Goal: Information Seeking & Learning: Learn about a topic

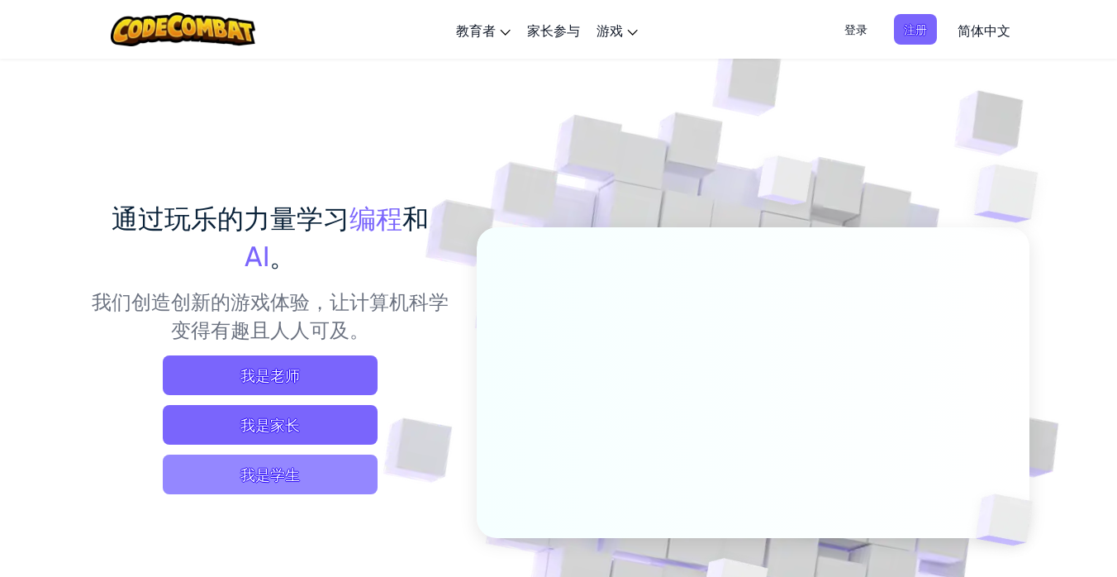
click at [279, 477] on span "我是学生" at bounding box center [270, 474] width 215 height 40
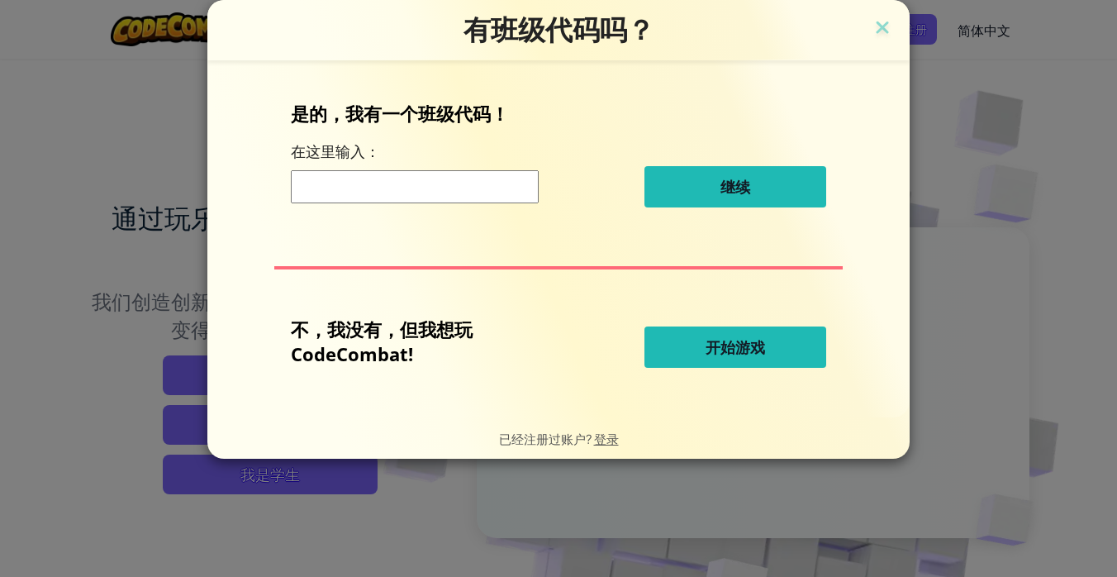
click at [708, 356] on span "开始游戏" at bounding box center [734, 347] width 59 height 20
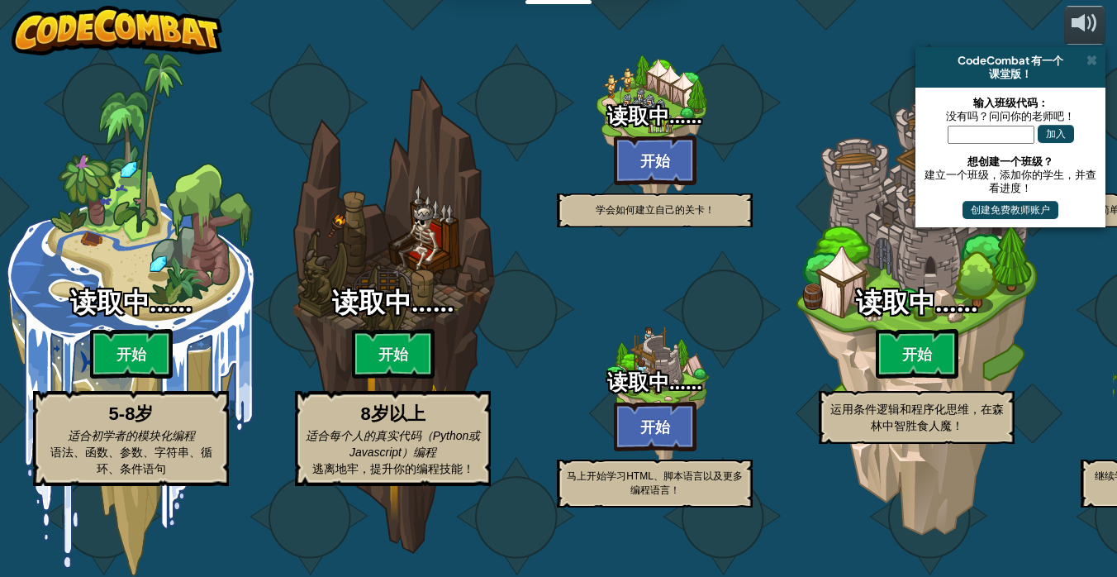
select select "zh-HANS"
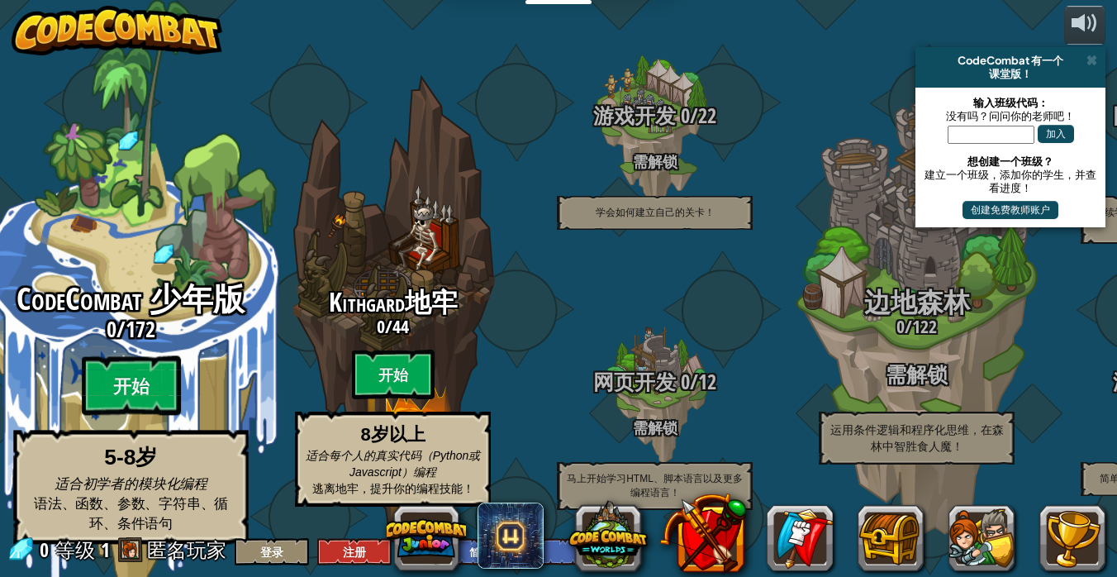
click at [162, 300] on span "CodeCombat 少年版" at bounding box center [131, 299] width 228 height 43
select select "zh-HANS"
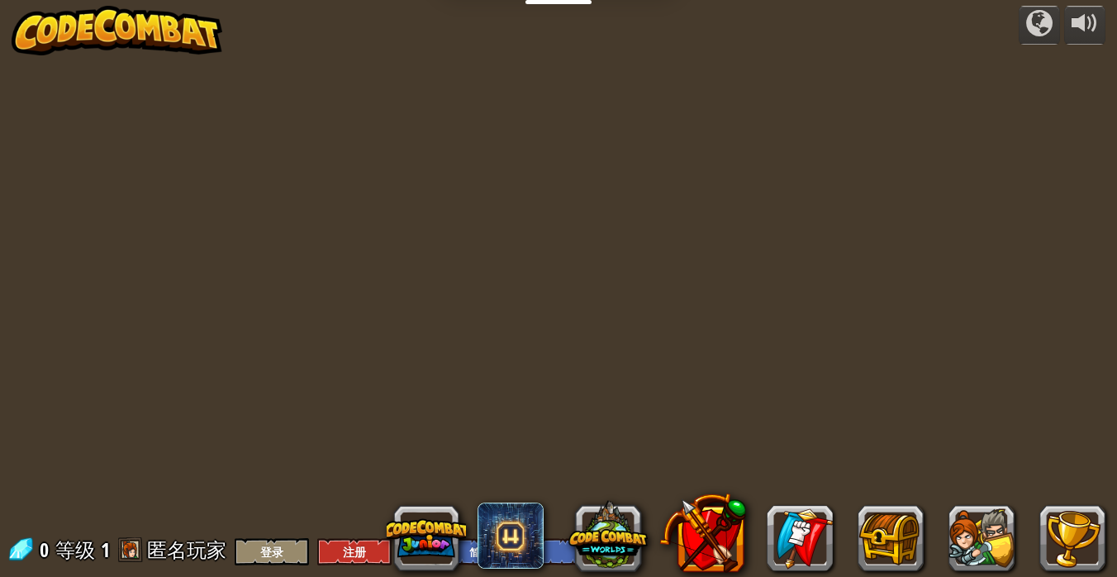
select select "zh-HANS"
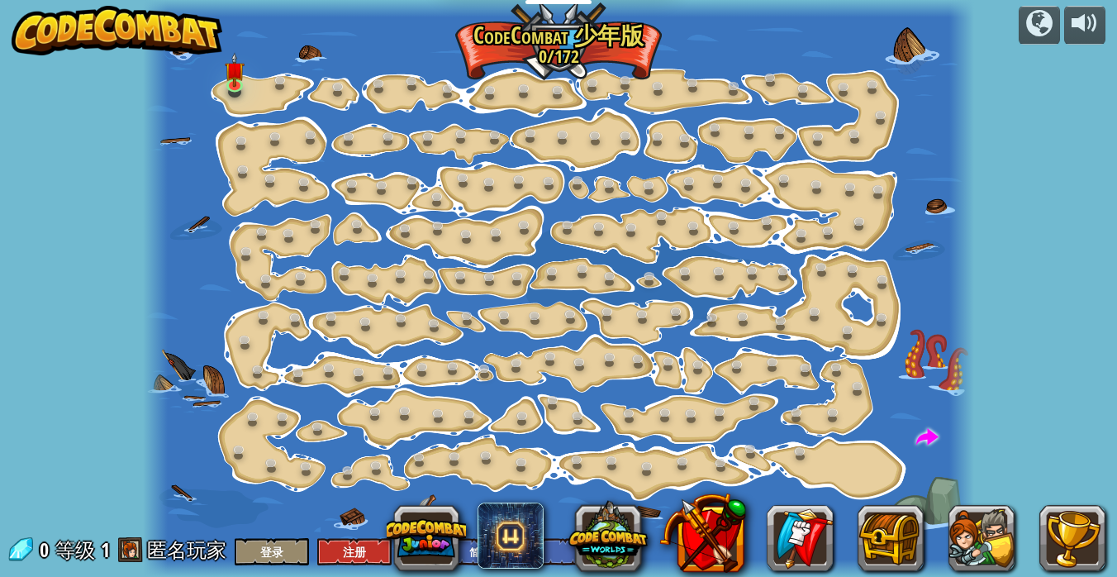
click at [344, 230] on div at bounding box center [558, 288] width 831 height 577
click at [232, 77] on img at bounding box center [235, 60] width 20 height 45
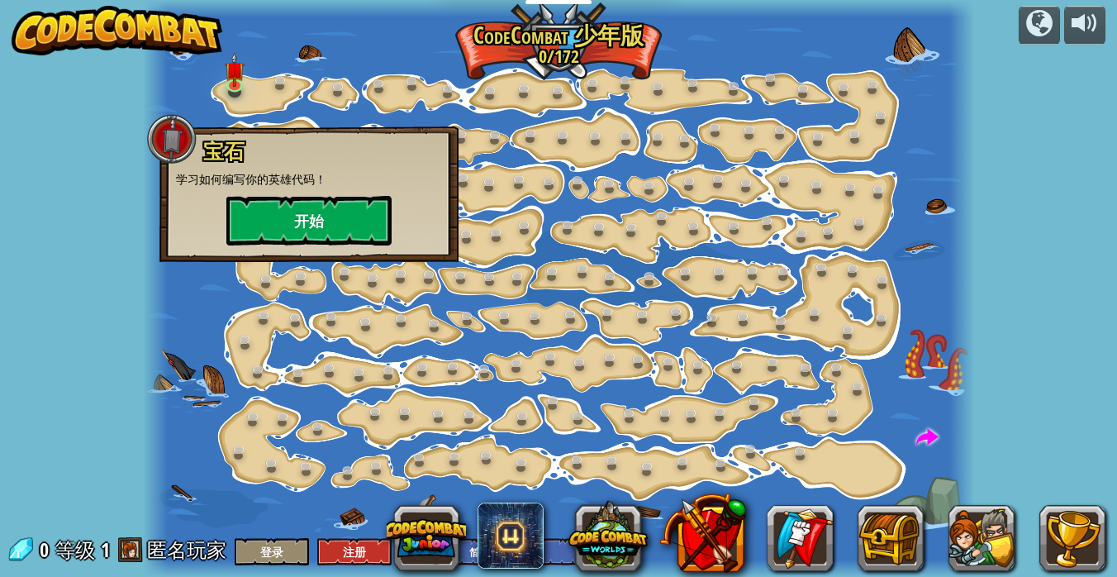
click at [249, 220] on button "开始" at bounding box center [308, 221] width 165 height 50
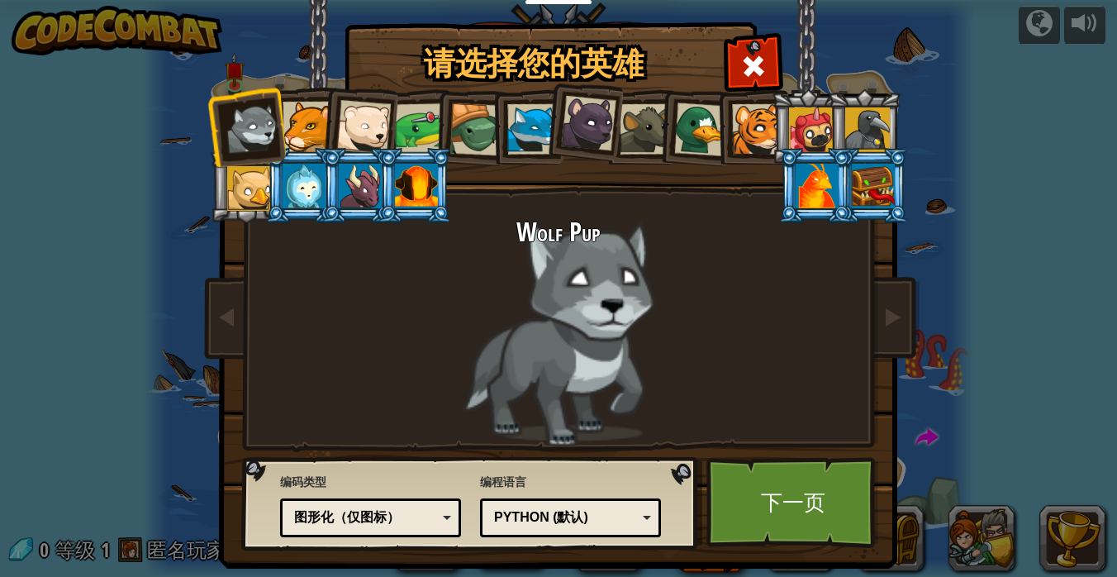
click at [627, 529] on div "Python (默认) JavaScript Lua C++ Java (测试) Python (默认)" at bounding box center [570, 517] width 181 height 39
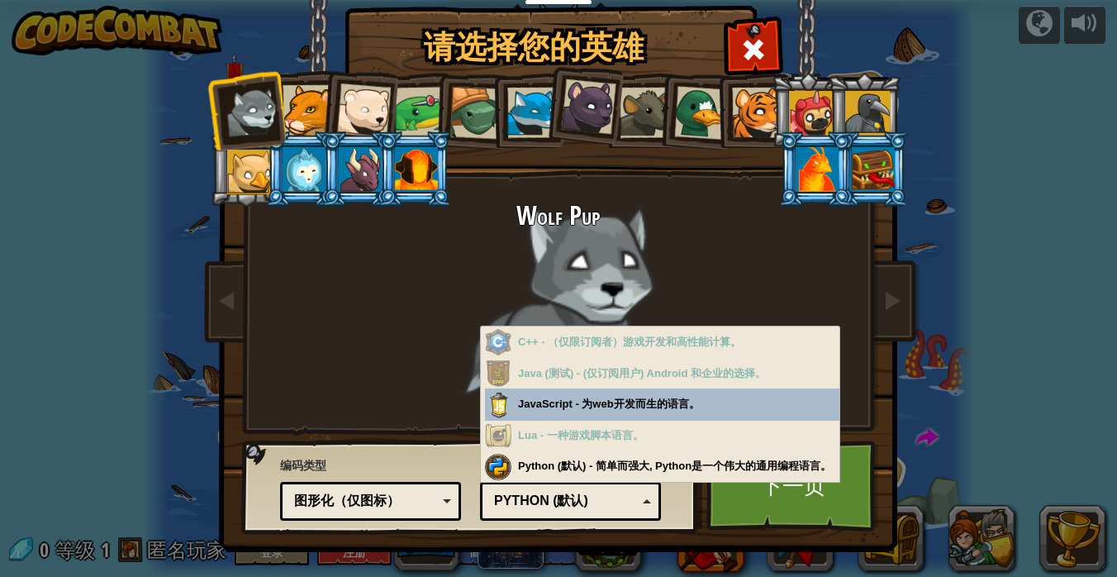
scroll to position [17, 0]
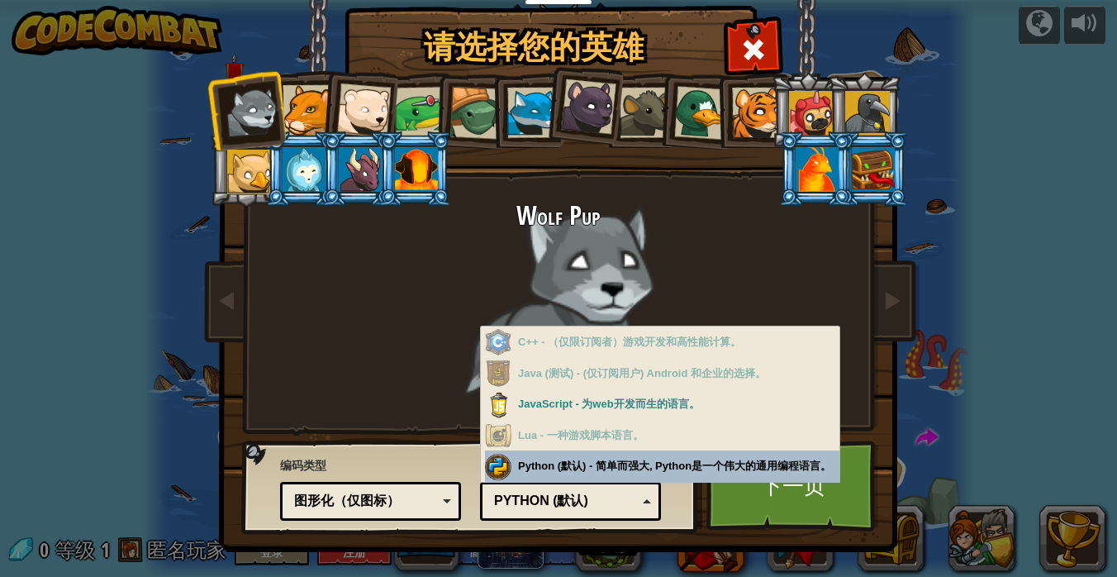
click at [604, 509] on div "Python (默认)" at bounding box center [565, 500] width 143 height 19
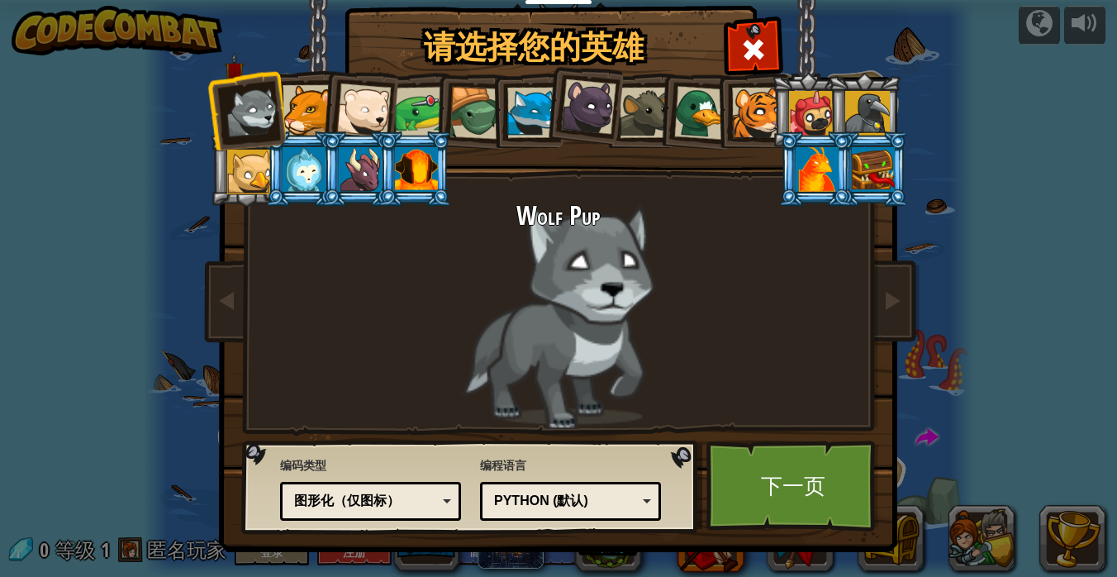
click at [700, 135] on div at bounding box center [701, 113] width 54 height 54
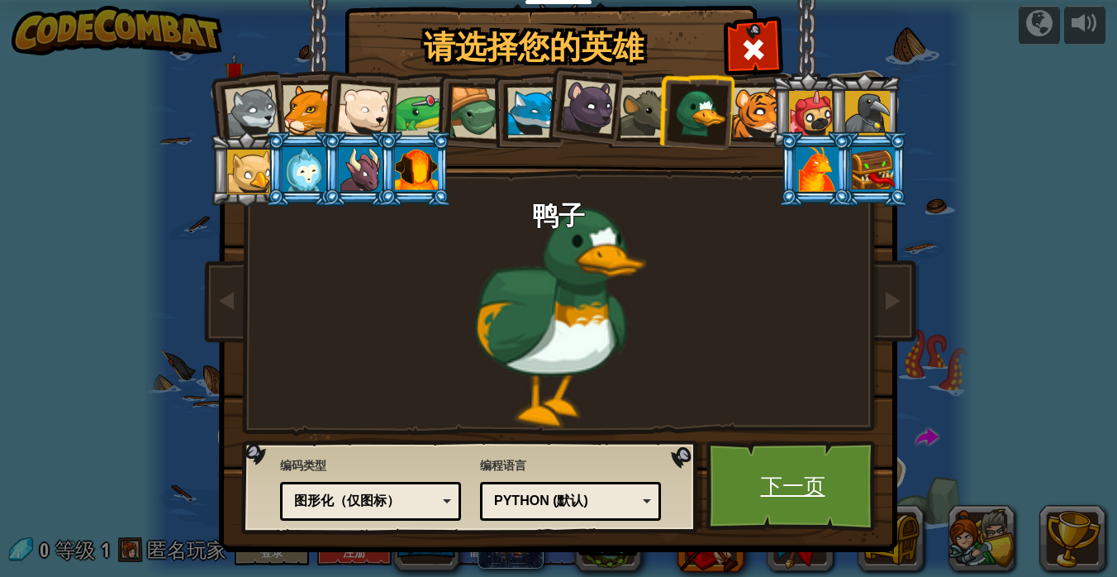
click at [794, 475] on link "下一页" at bounding box center [792, 485] width 173 height 91
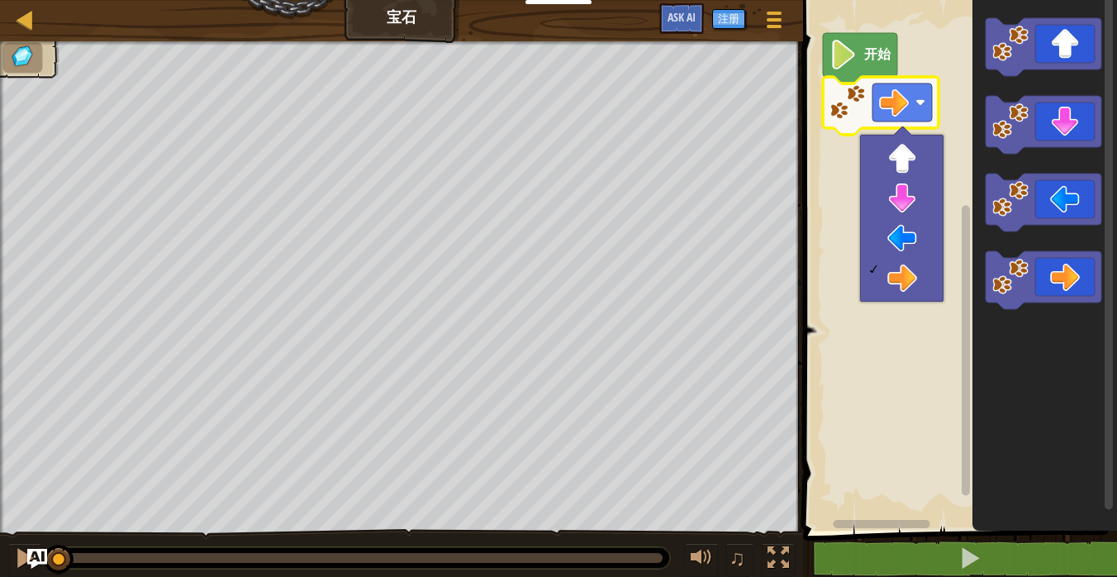
click at [856, 177] on rect "Blockly工作区" at bounding box center [957, 261] width 319 height 539
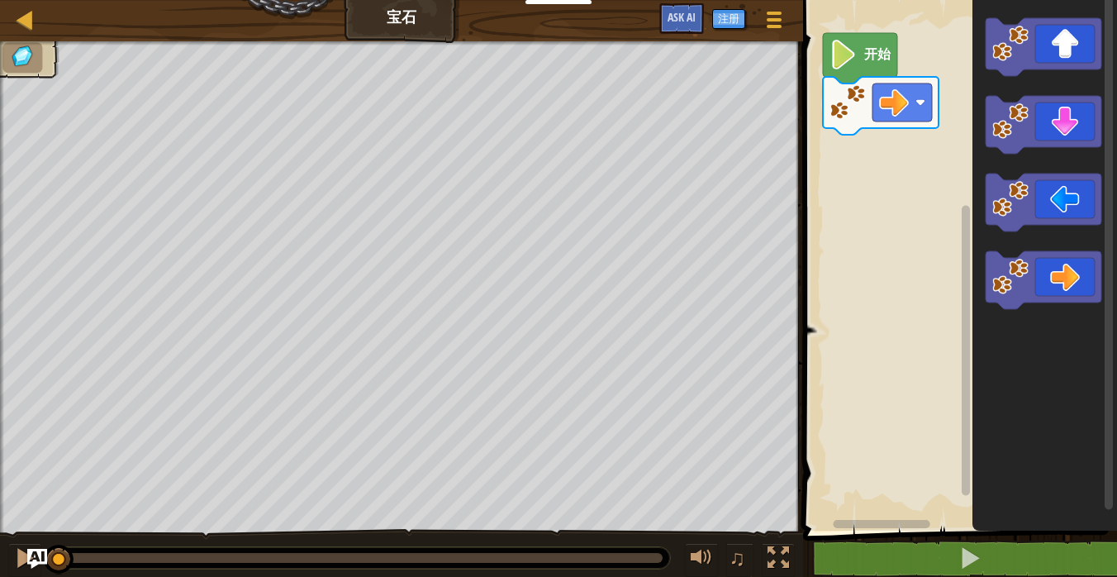
click at [857, 49] on image "Blockly工作区" at bounding box center [843, 55] width 28 height 30
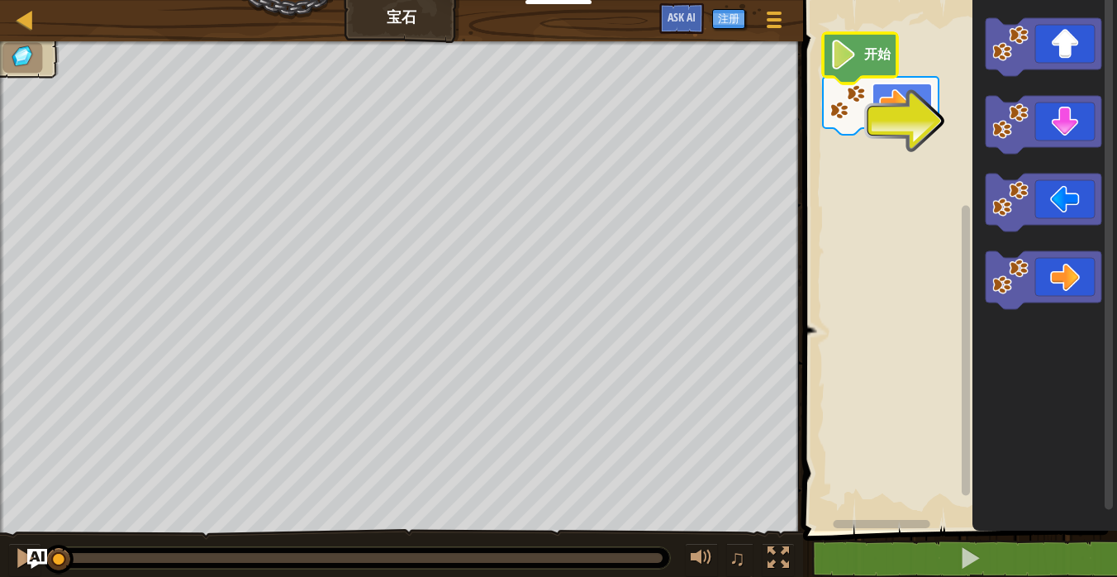
click at [903, 84] on rect "Blockly工作区" at bounding box center [901, 102] width 59 height 38
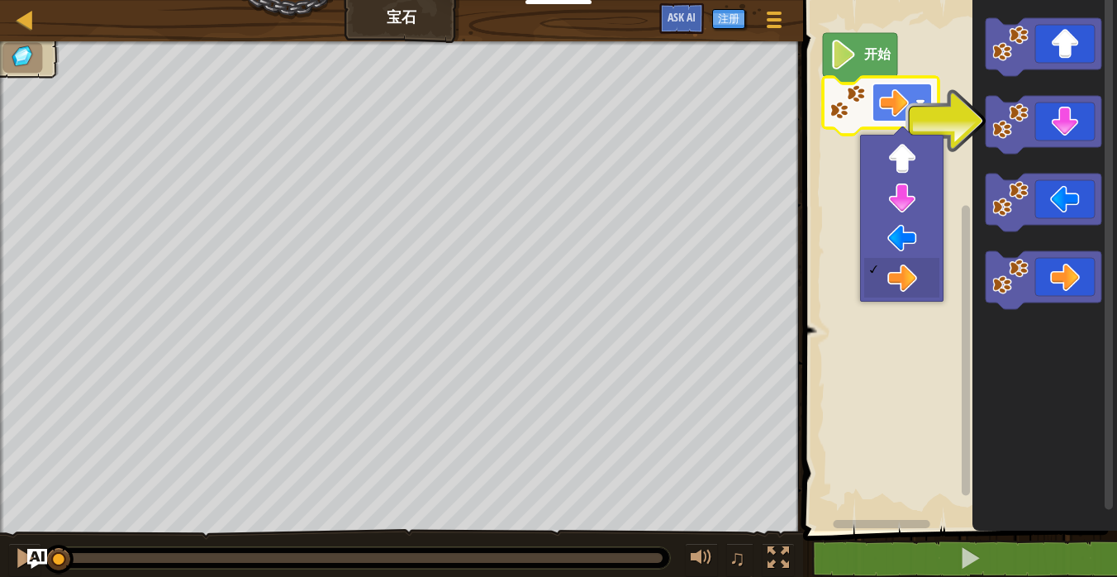
click at [903, 84] on rect "Blockly工作区" at bounding box center [901, 102] width 59 height 38
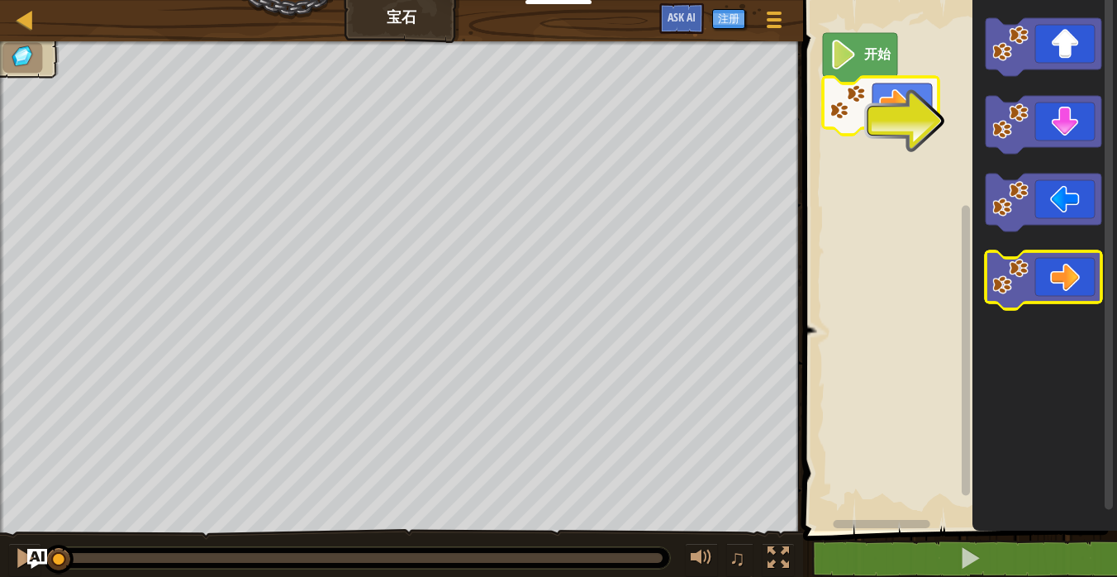
click at [1025, 273] on image "Blockly工作区" at bounding box center [1010, 277] width 36 height 36
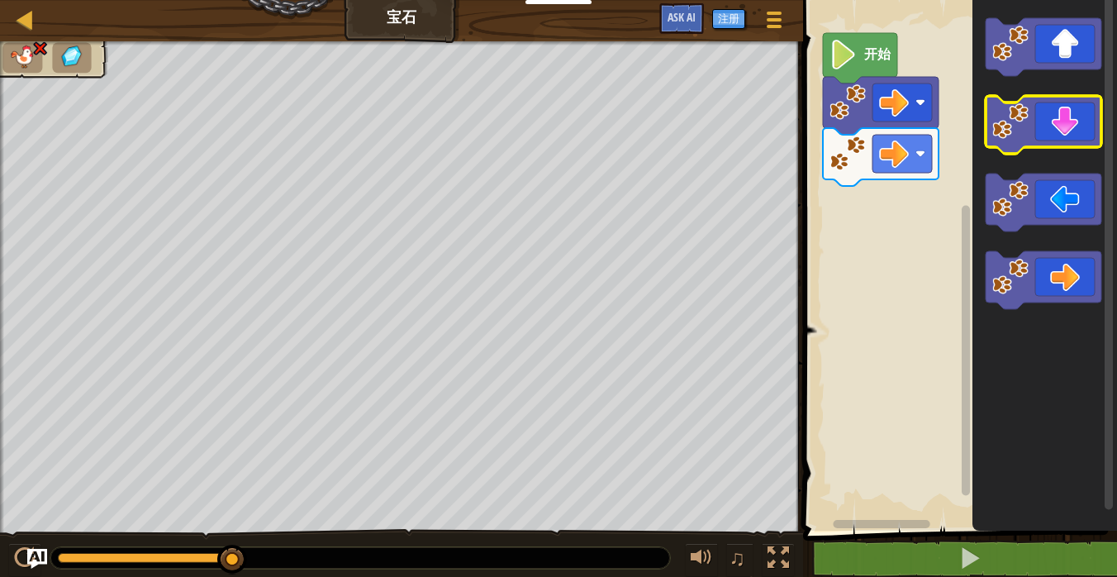
click at [1068, 121] on icon "Blockly工作区" at bounding box center [1043, 125] width 116 height 58
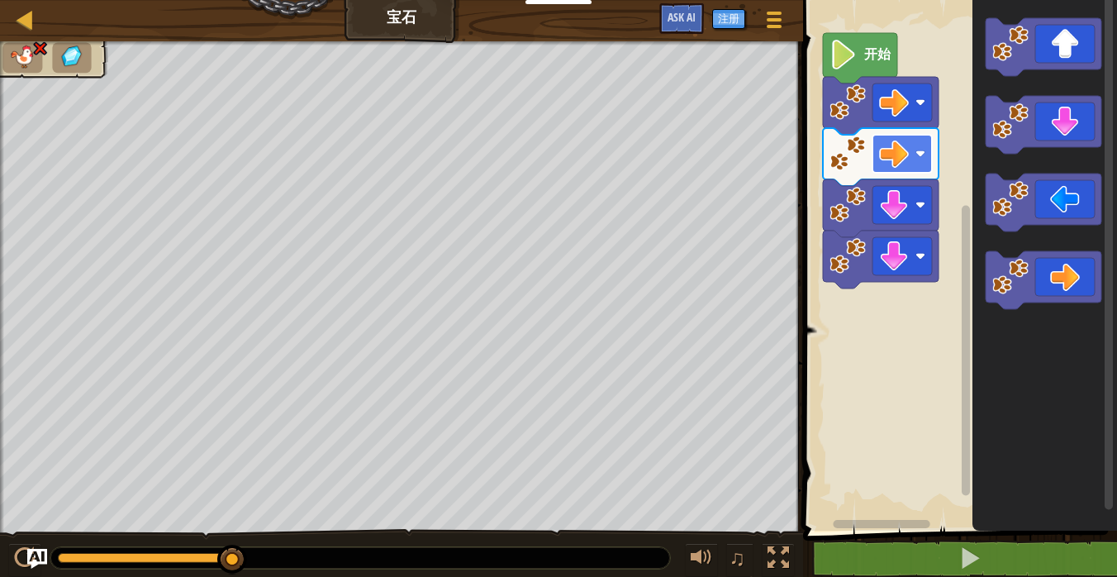
click at [903, 165] on image "Blockly工作区" at bounding box center [894, 154] width 30 height 30
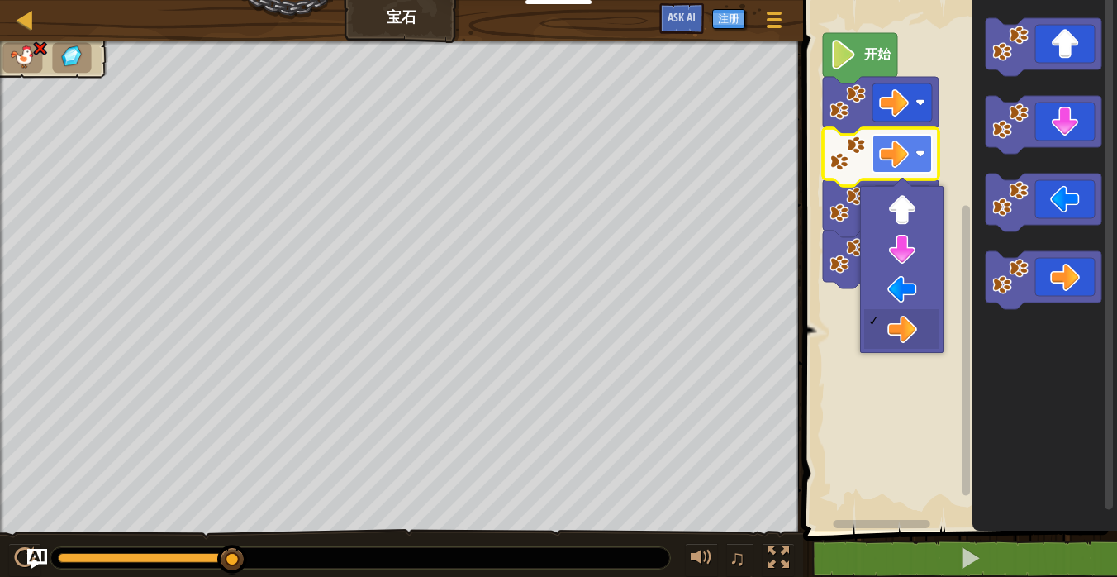
click at [906, 155] on image "Blockly工作区" at bounding box center [894, 154] width 30 height 30
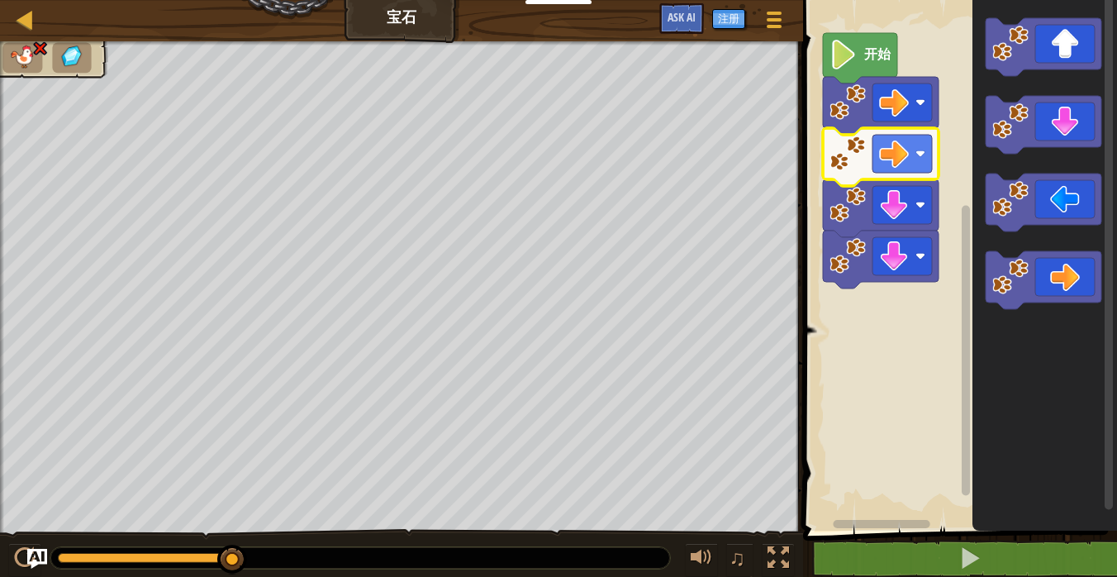
click at [850, 55] on image "Blockly工作区" at bounding box center [843, 55] width 28 height 30
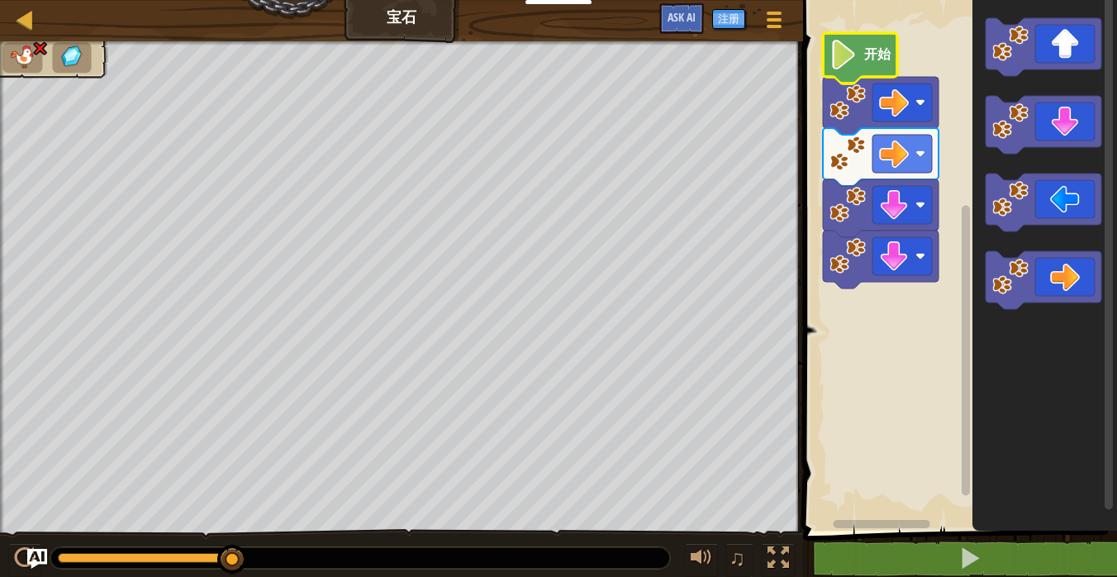
click at [850, 55] on image "Blockly工作区" at bounding box center [843, 55] width 28 height 30
click at [26, 61] on img at bounding box center [22, 56] width 27 height 23
drag, startPoint x: 230, startPoint y: 558, endPoint x: 2, endPoint y: 543, distance: 228.4
click at [2, 543] on div "♫" at bounding box center [401, 554] width 803 height 50
click at [920, 150] on image "Blockly工作区" at bounding box center [920, 154] width 10 height 10
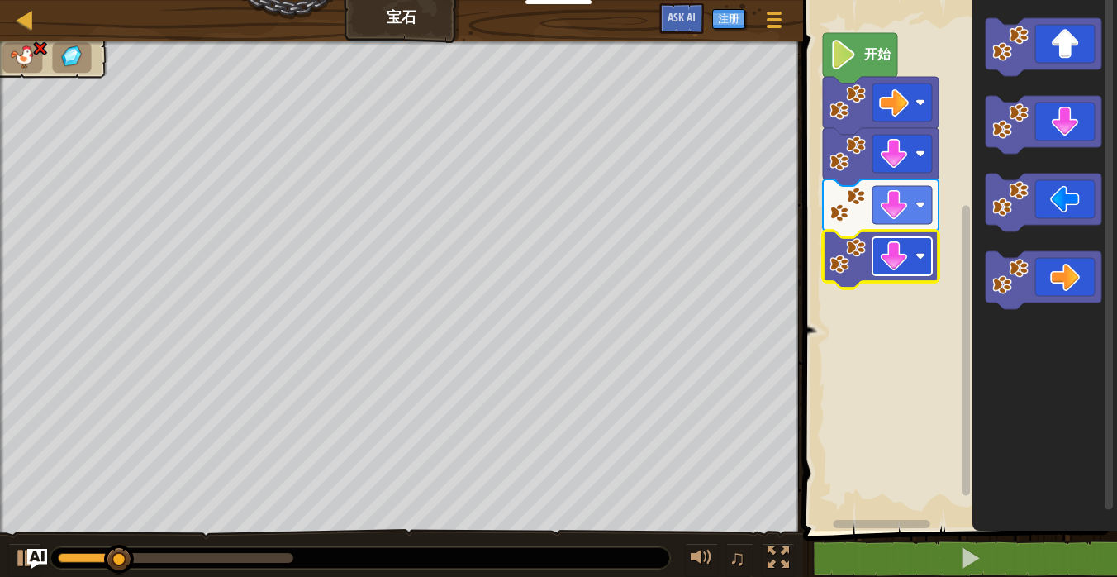
click at [906, 253] on image "Blockly工作区" at bounding box center [894, 256] width 30 height 30
click at [923, 255] on image "Blockly工作区" at bounding box center [920, 256] width 10 height 10
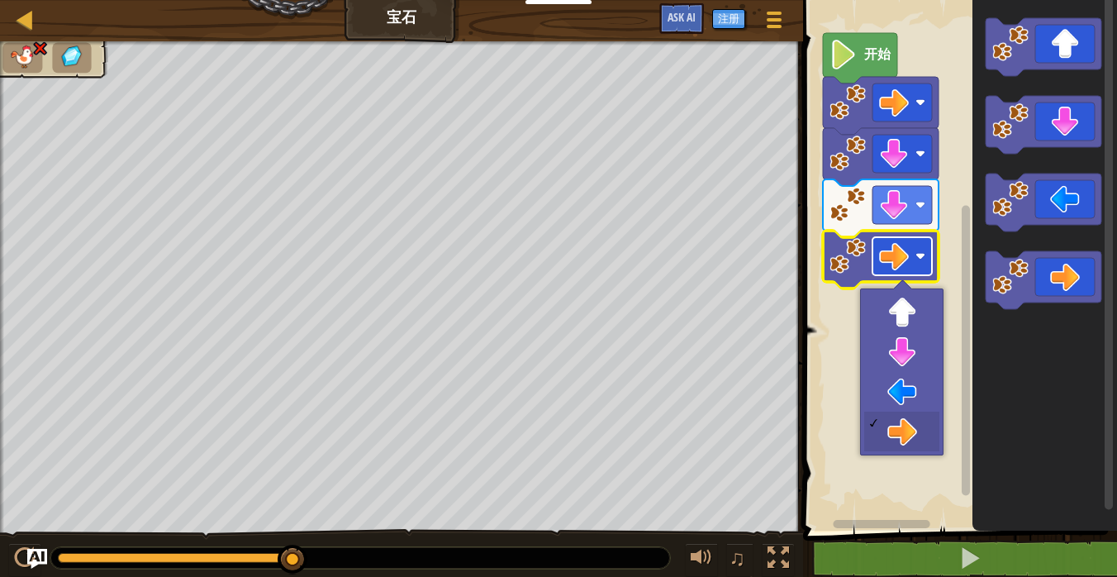
click at [923, 255] on image "Blockly工作区" at bounding box center [920, 256] width 10 height 10
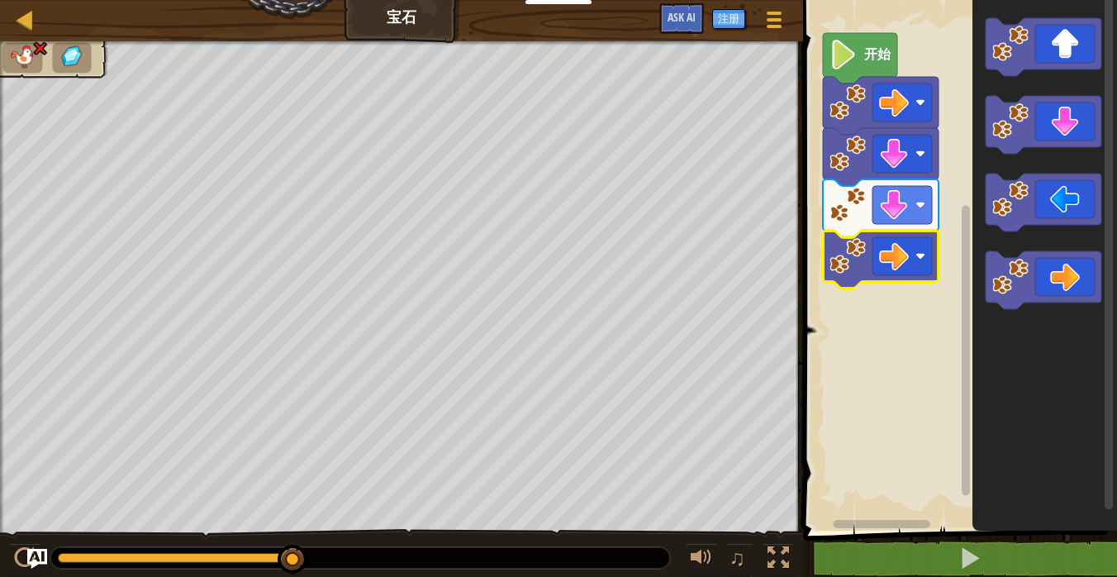
click at [844, 259] on image "Blockly工作区" at bounding box center [847, 256] width 36 height 36
click at [928, 212] on rect "Blockly工作区" at bounding box center [901, 205] width 59 height 38
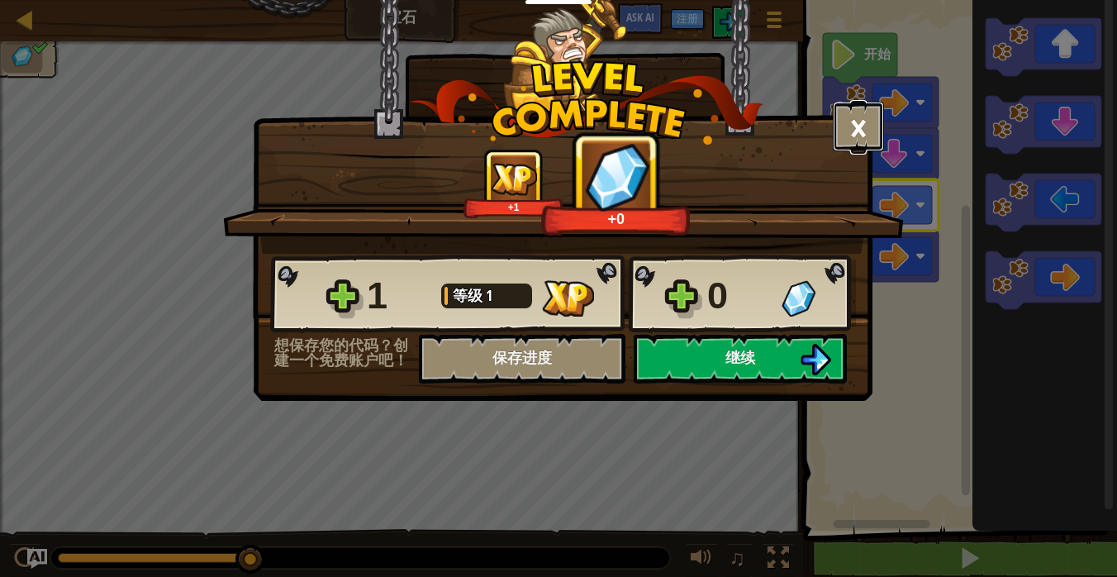
click at [866, 127] on button "×" at bounding box center [858, 127] width 51 height 50
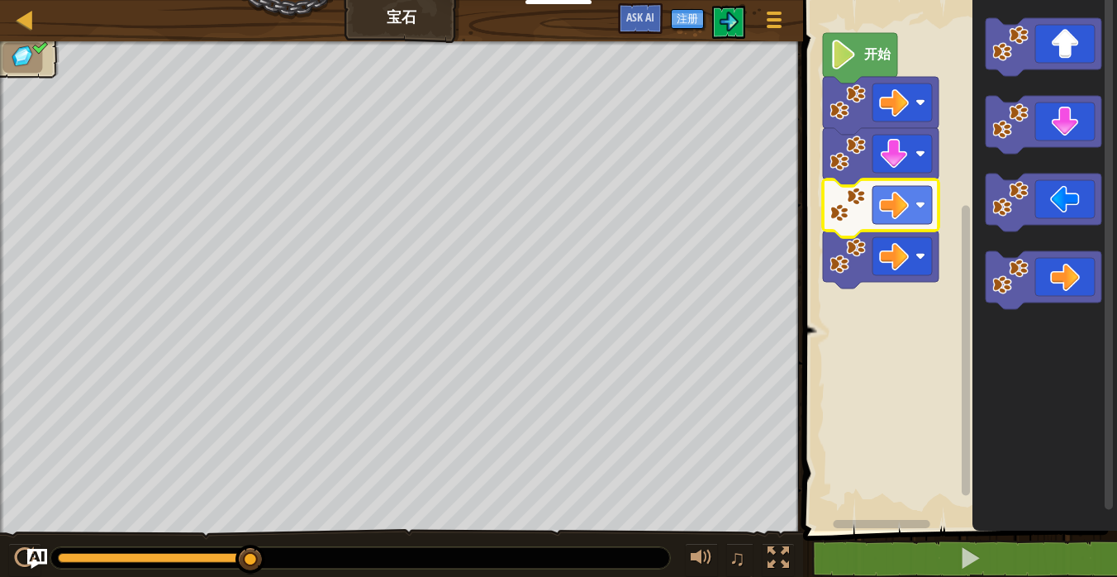
click at [847, 111] on image "Blockly工作区" at bounding box center [847, 102] width 36 height 36
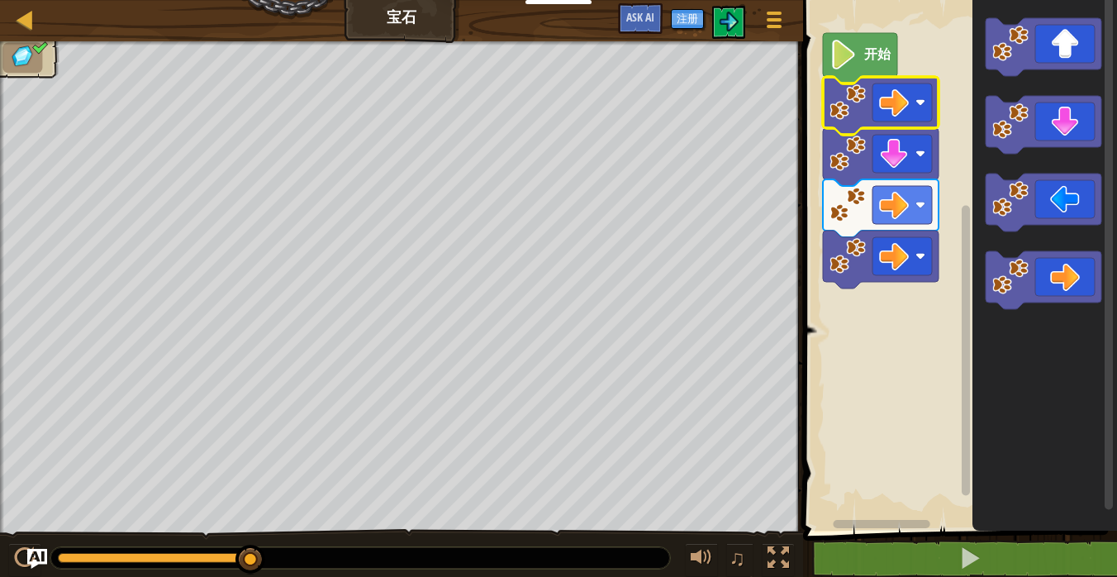
click at [847, 111] on image "Blockly工作区" at bounding box center [847, 102] width 36 height 36
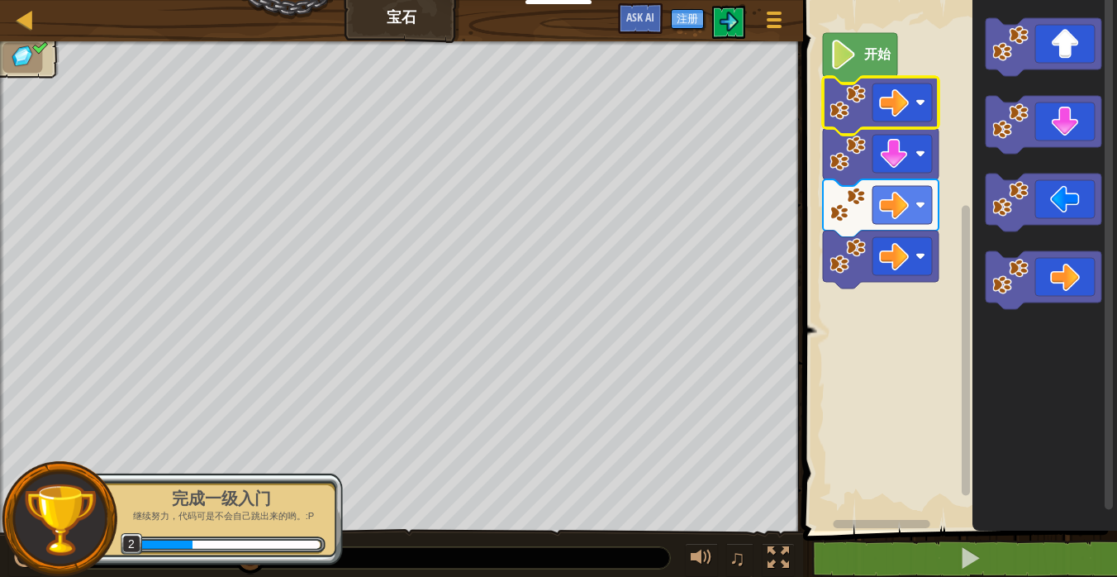
click at [520, 529] on div "♫" at bounding box center [401, 554] width 803 height 50
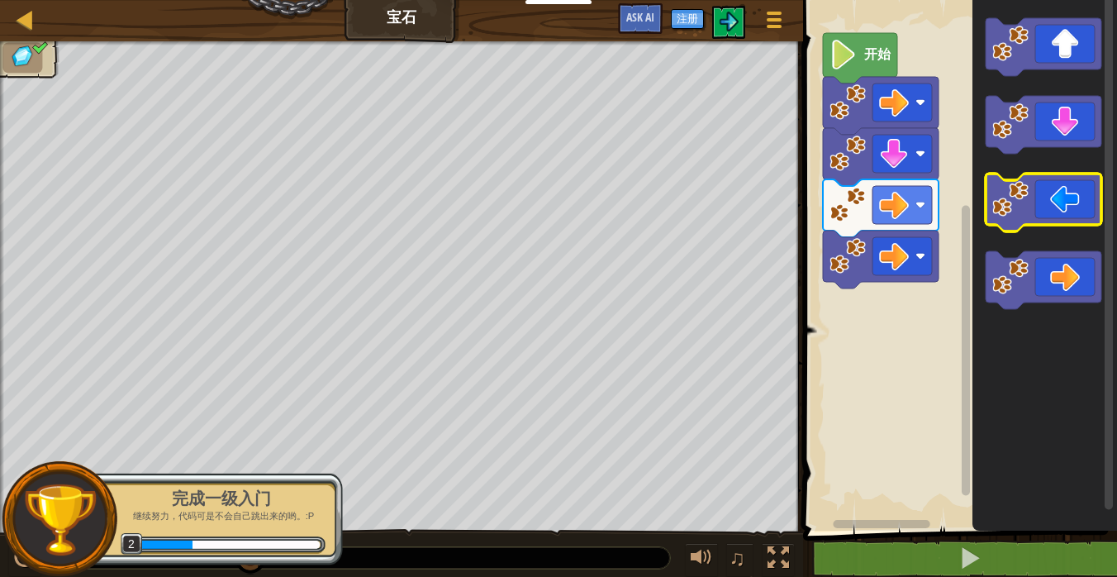
click at [1013, 218] on icon "Blockly工作区" at bounding box center [1043, 202] width 116 height 58
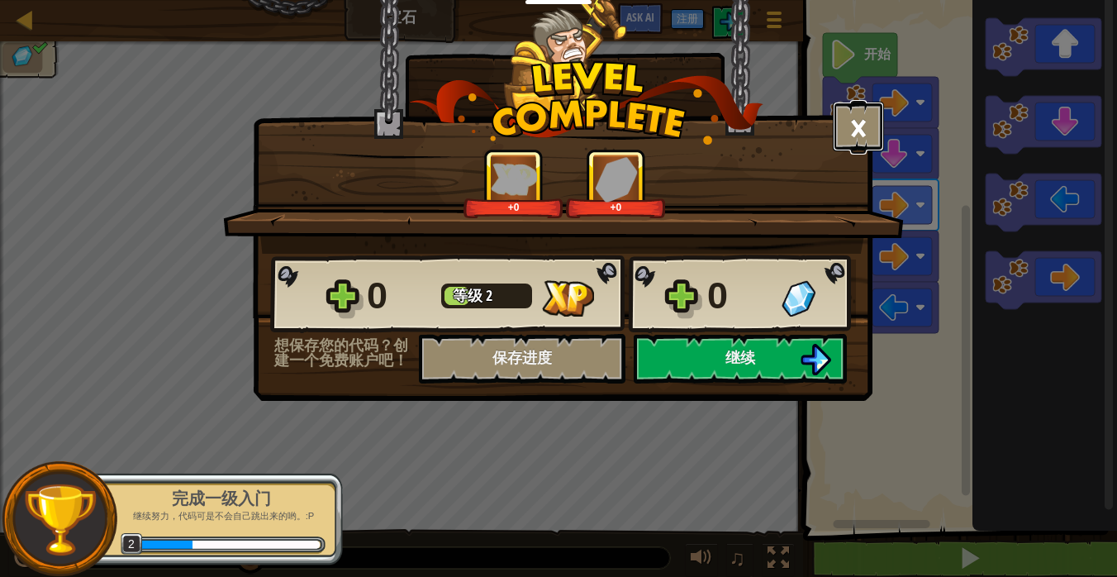
click at [857, 135] on button "×" at bounding box center [858, 127] width 51 height 50
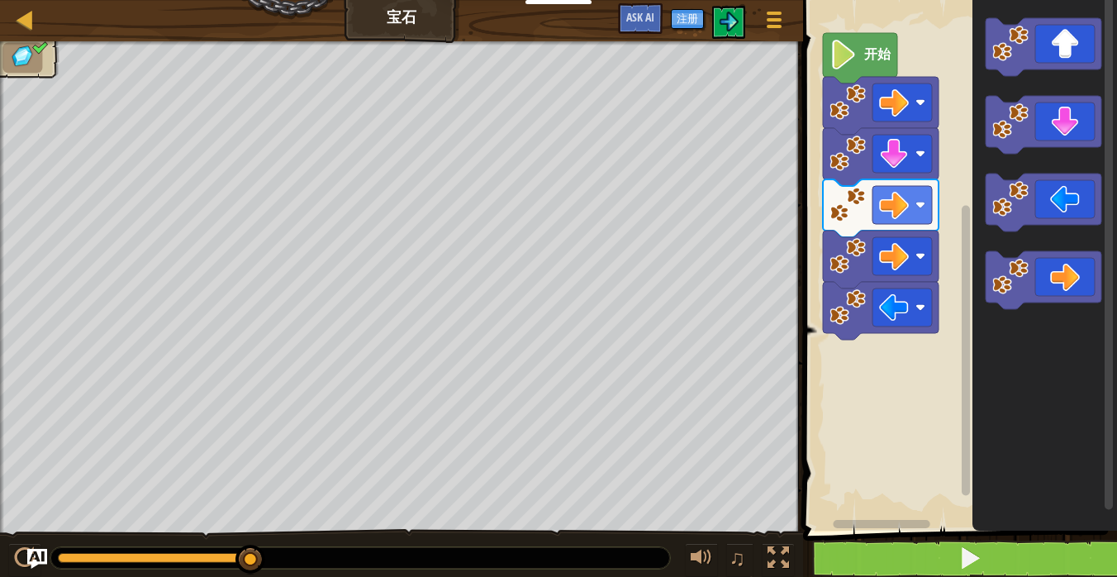
click at [879, 542] on button at bounding box center [969, 558] width 319 height 38
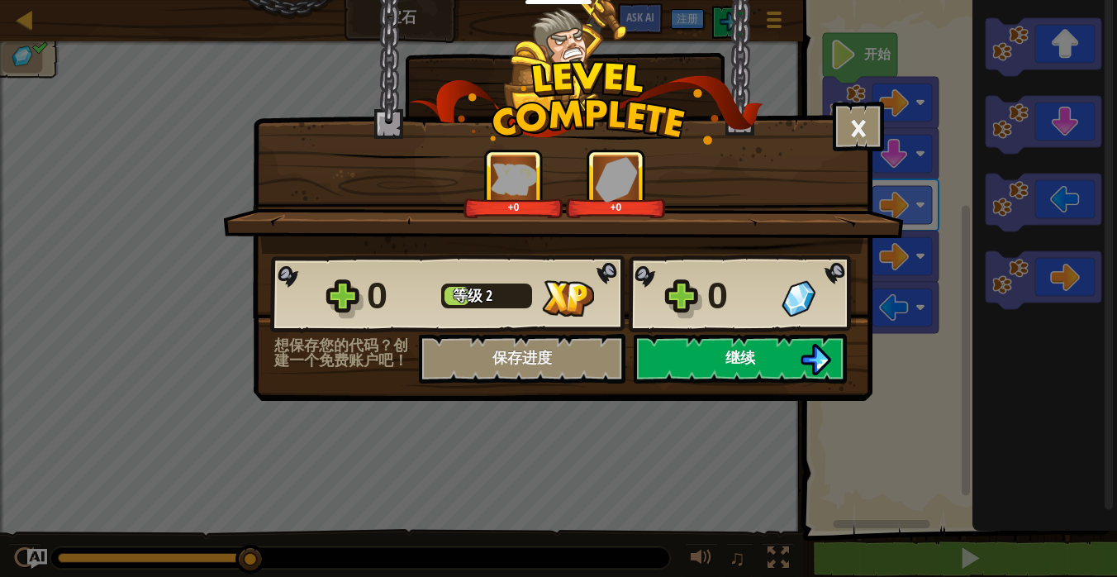
click at [733, 354] on span "继续" at bounding box center [740, 357] width 30 height 21
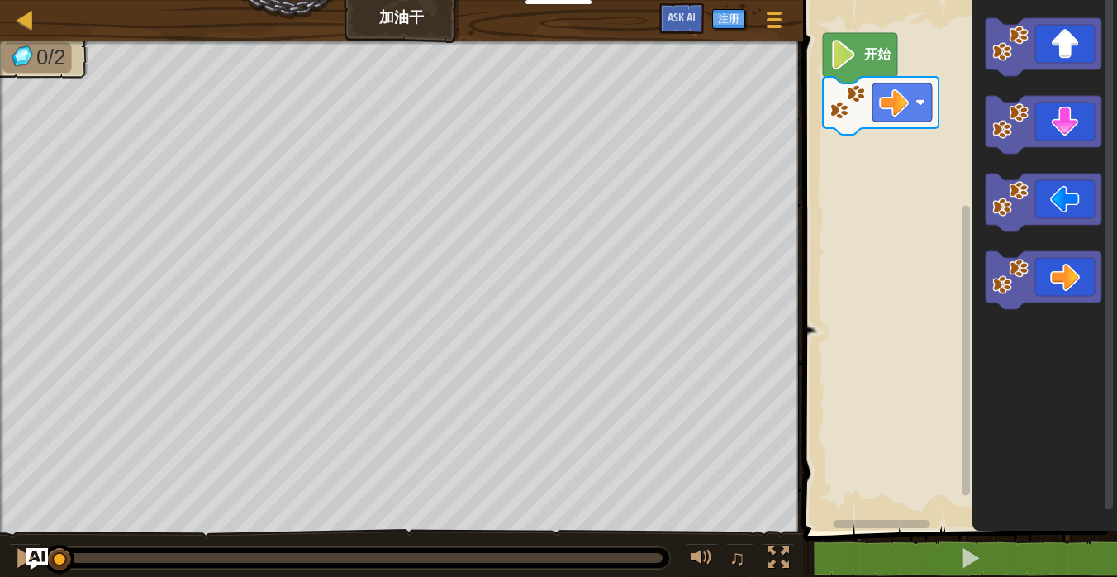
click at [29, 563] on img "Ask AI" at bounding box center [36, 558] width 21 height 21
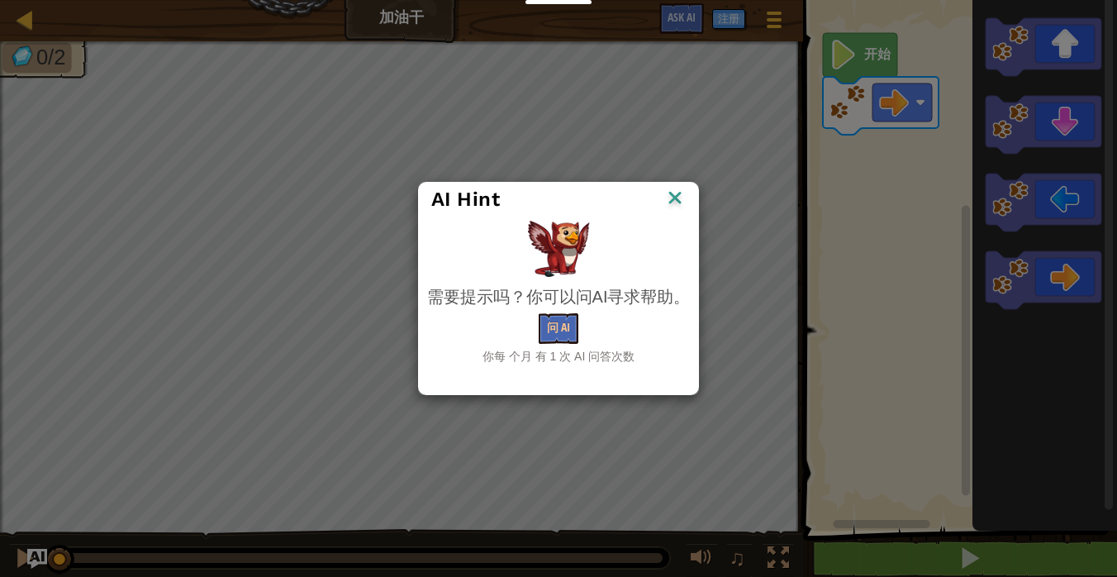
click at [677, 205] on img at bounding box center [674, 199] width 21 height 25
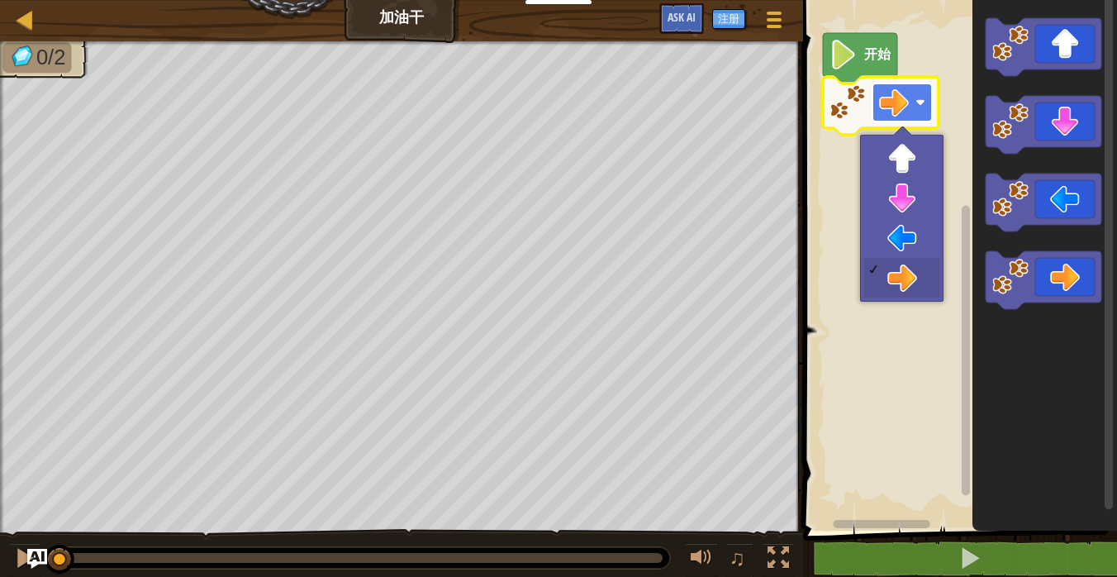
click at [917, 106] on image "Blockly工作区" at bounding box center [920, 102] width 10 height 10
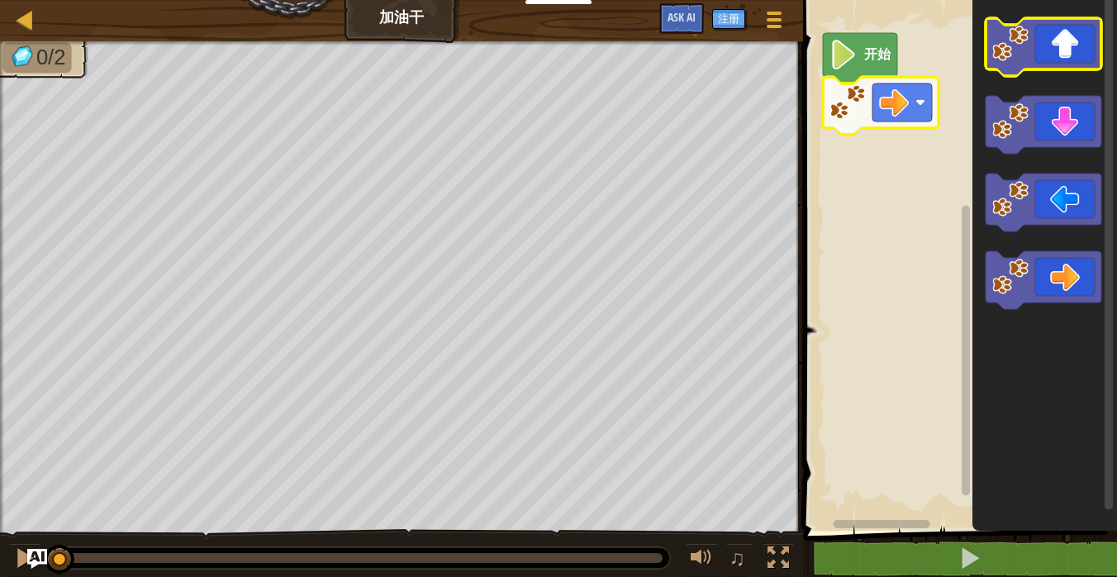
click at [1054, 50] on icon "Blockly工作区" at bounding box center [1043, 47] width 116 height 58
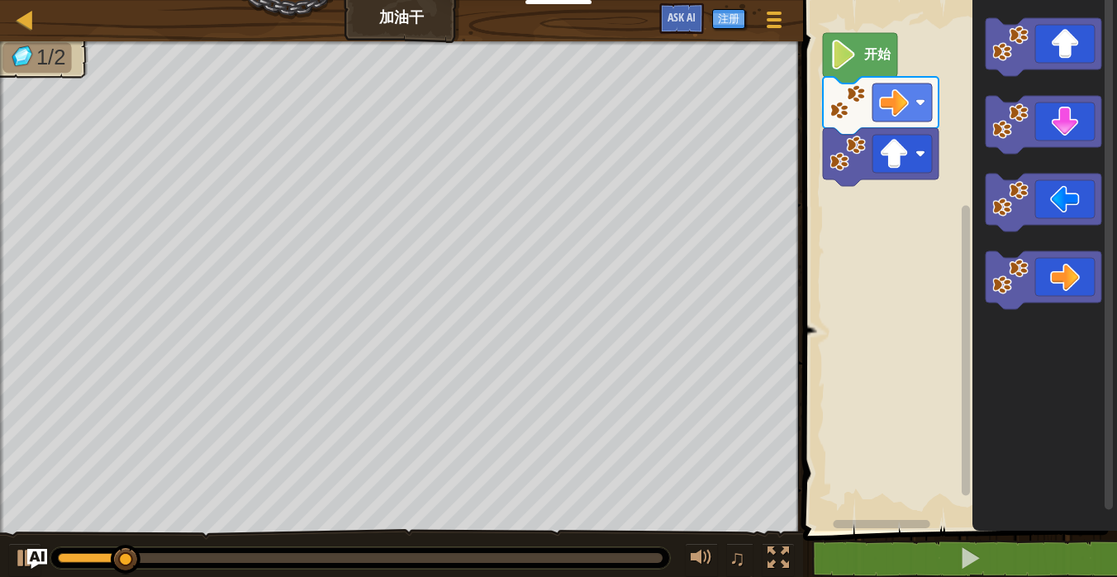
click at [961, 121] on g "Blockly工作区" at bounding box center [966, 255] width 12 height 525
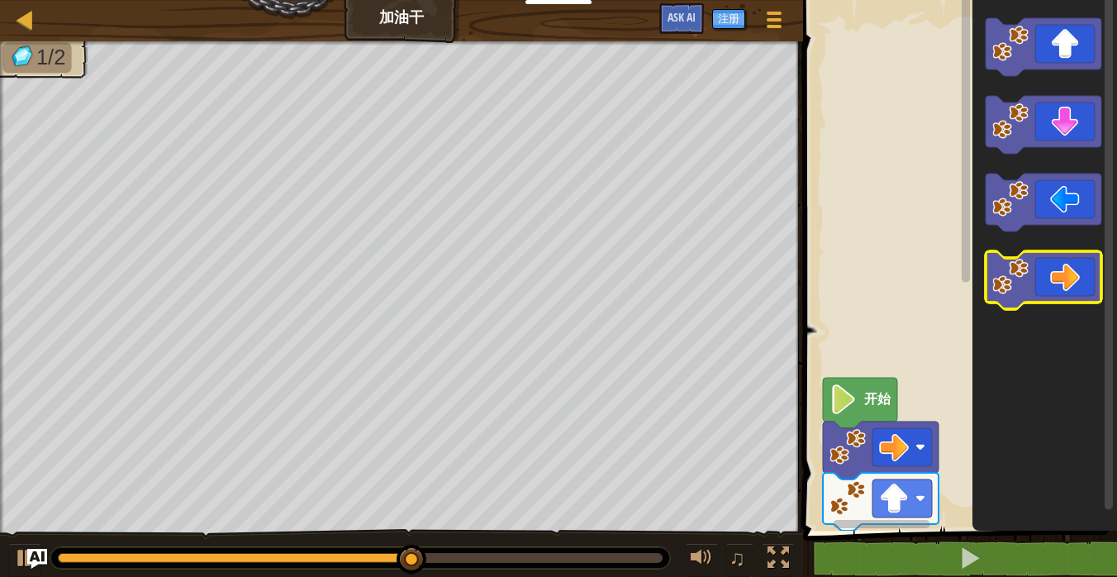
click at [1071, 275] on icon "Blockly工作区" at bounding box center [1043, 280] width 116 height 58
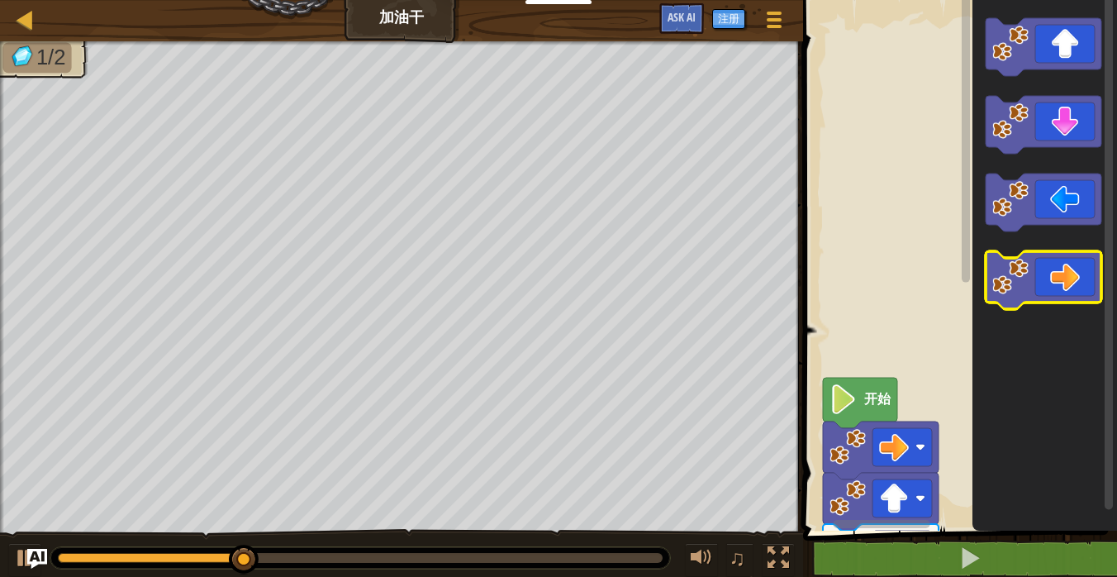
click at [1071, 275] on icon "Blockly工作区" at bounding box center [1043, 280] width 116 height 58
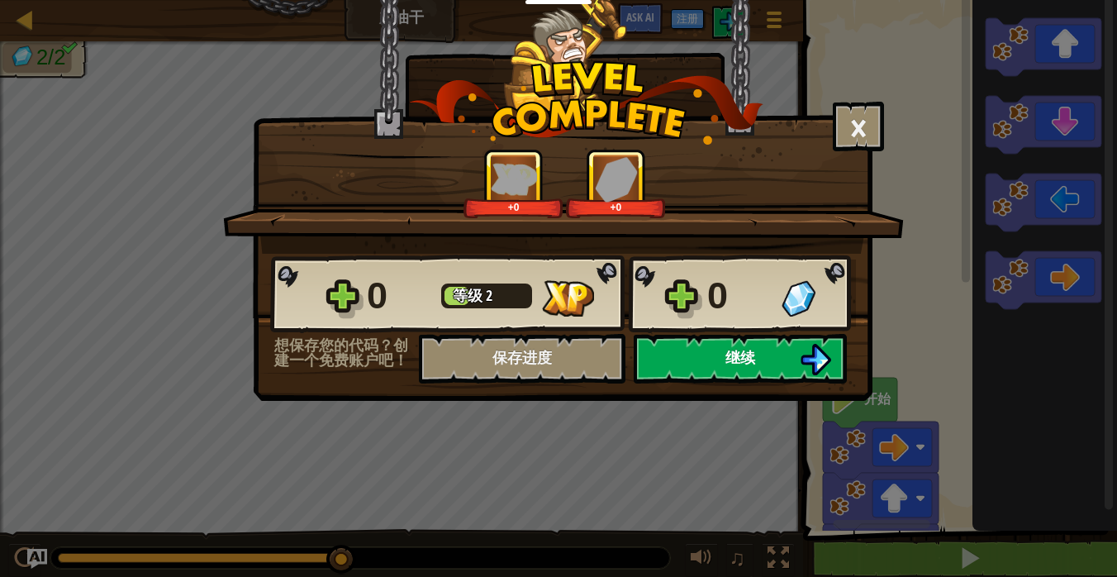
click at [723, 350] on button "继续" at bounding box center [739, 359] width 213 height 50
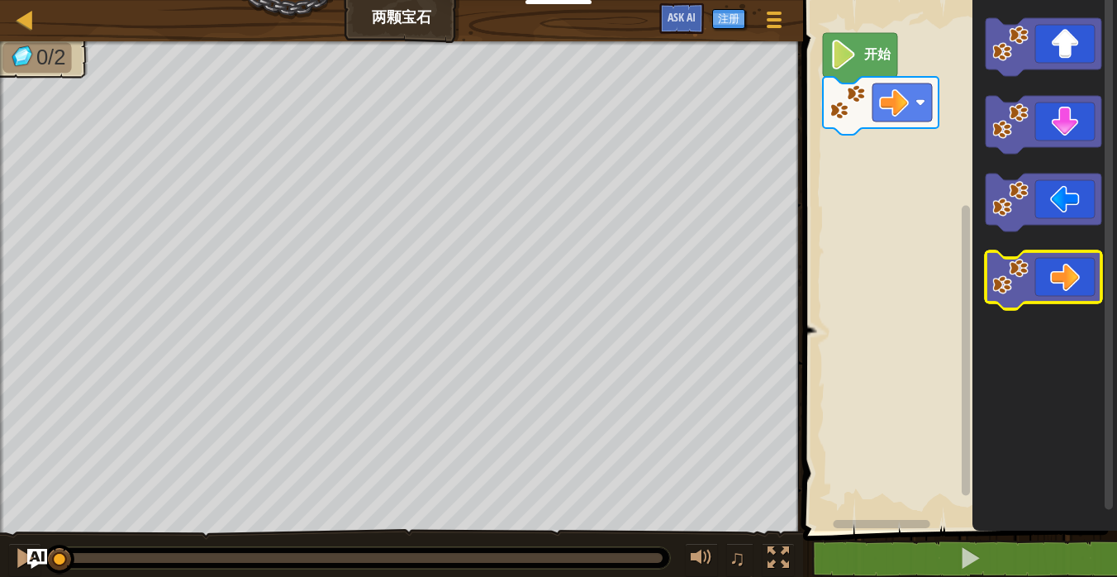
click at [1058, 268] on icon "Blockly工作区" at bounding box center [1043, 280] width 116 height 58
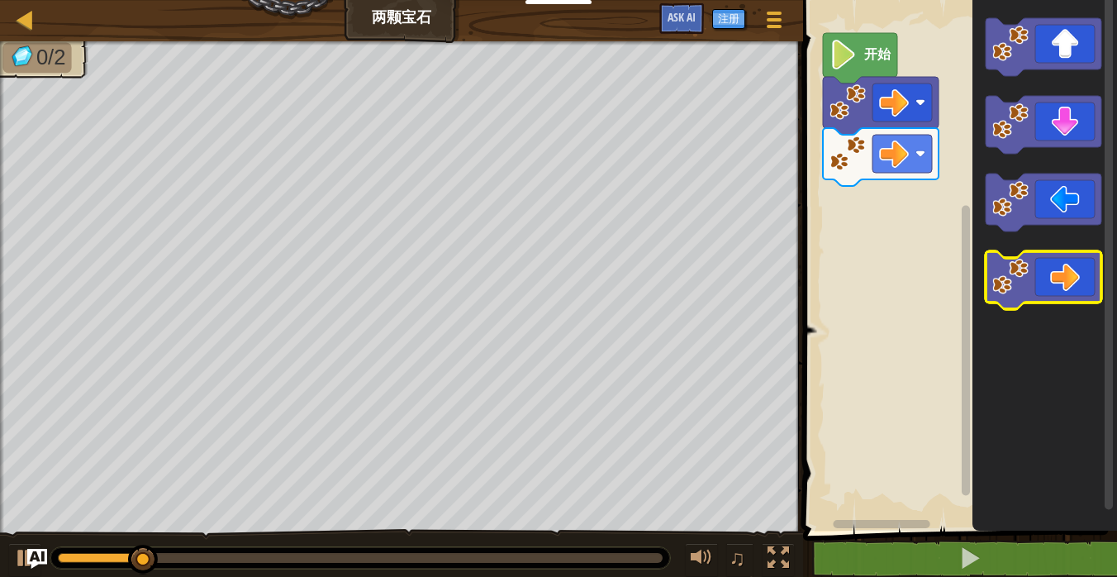
click at [1058, 268] on icon "Blockly工作区" at bounding box center [1043, 280] width 116 height 58
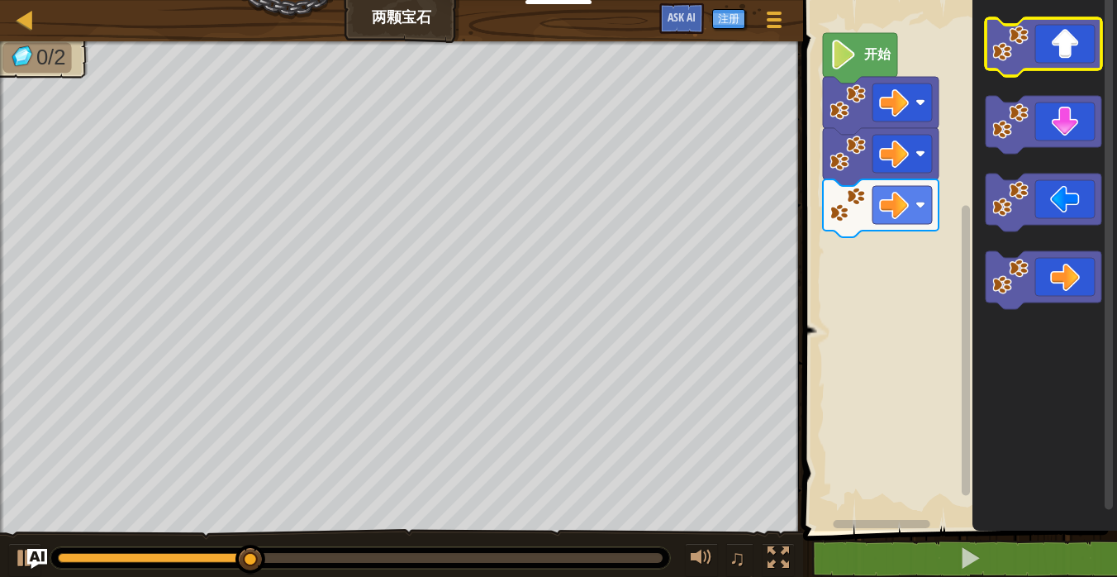
click at [1061, 56] on icon "Blockly工作区" at bounding box center [1043, 47] width 116 height 58
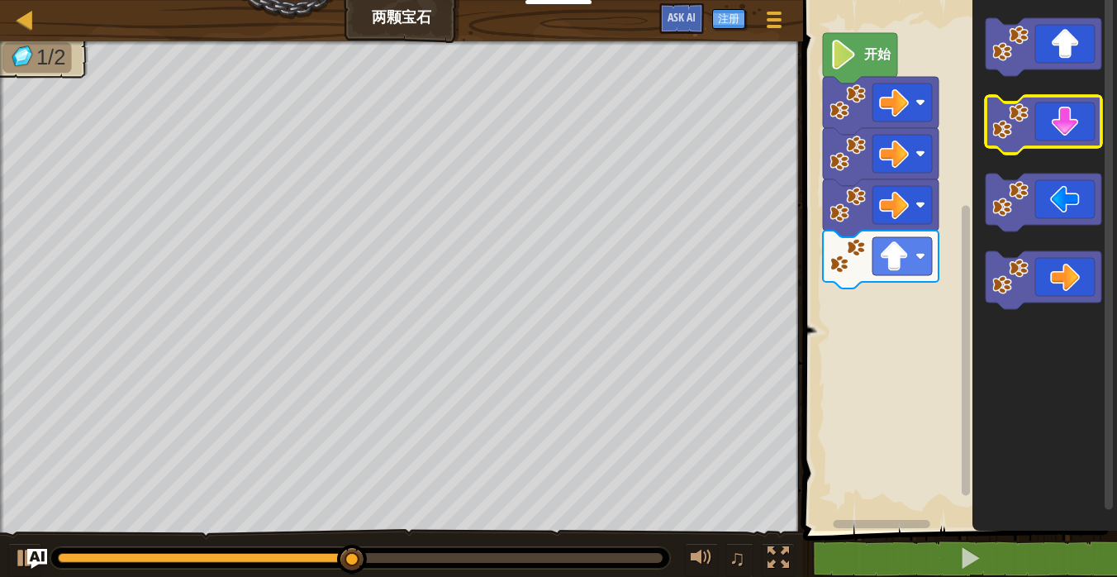
click at [1075, 122] on icon "Blockly工作区" at bounding box center [1043, 125] width 116 height 58
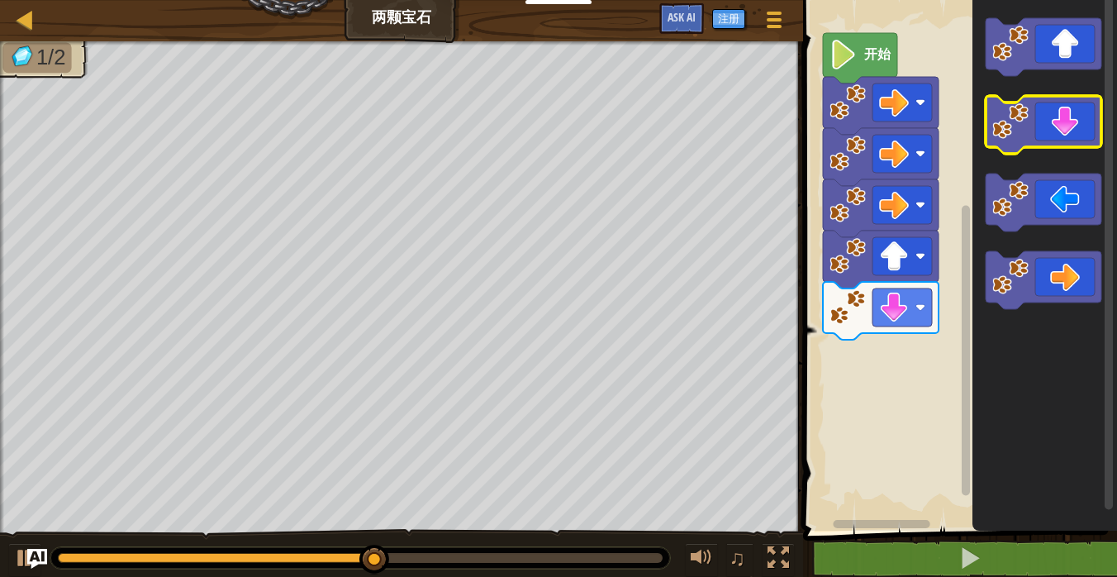
click at [1075, 122] on icon "Blockly工作区" at bounding box center [1043, 125] width 116 height 58
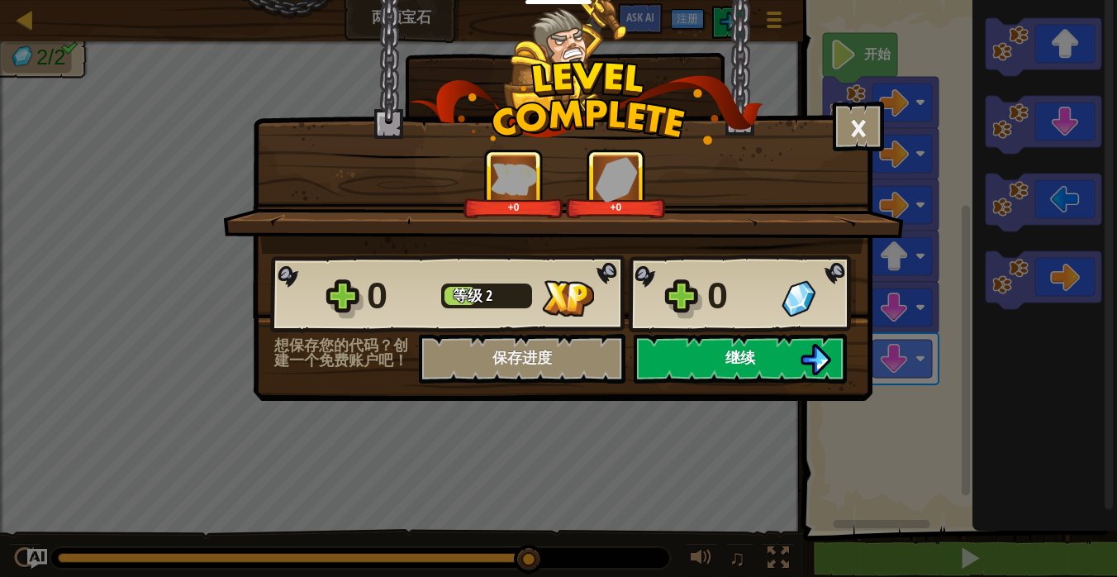
click at [703, 354] on button "继续" at bounding box center [739, 359] width 213 height 50
